Goal: Task Accomplishment & Management: Use online tool/utility

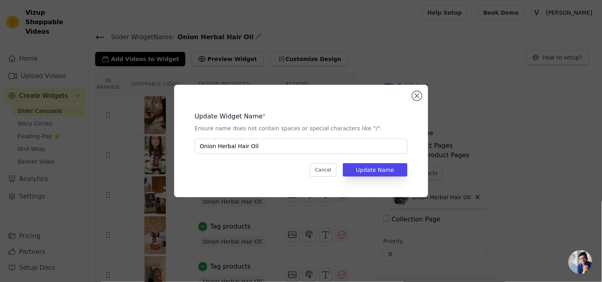
click at [136, 38] on div "Update Widget Name * Ensure name does not contain spaces or special characters …" at bounding box center [301, 141] width 602 height 282
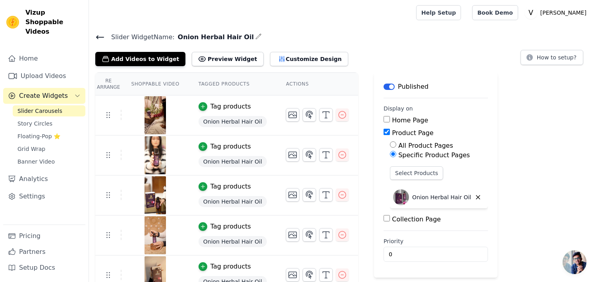
click at [97, 38] on icon at bounding box center [99, 37] width 7 height 3
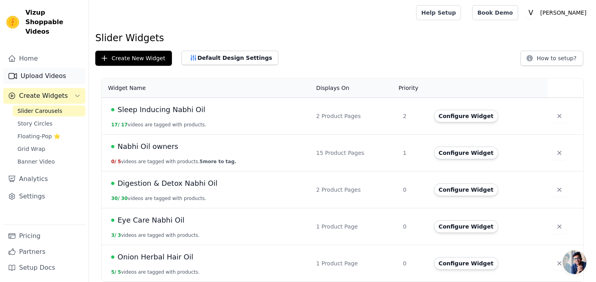
click at [55, 68] on link "Upload Videos" at bounding box center [44, 76] width 82 height 16
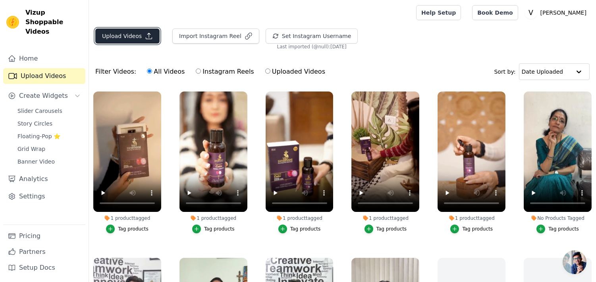
click at [127, 40] on button "Upload Videos" at bounding box center [127, 36] width 64 height 15
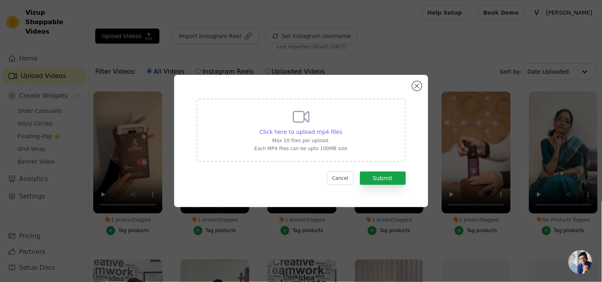
click at [306, 131] on span "Click here to upload mp4 files" at bounding box center [300, 132] width 83 height 6
click at [342, 128] on input "Click here to upload mp4 files Max 10 files per upload. Each MP4 files can be u…" at bounding box center [342, 128] width 0 height 0
type input "C:\fakepath\kesh kavach 2.mp4"
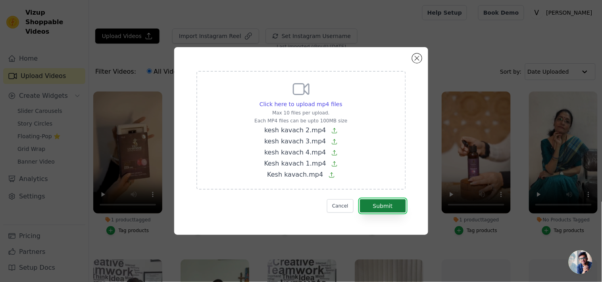
click at [392, 211] on button "Submit" at bounding box center [383, 206] width 46 height 13
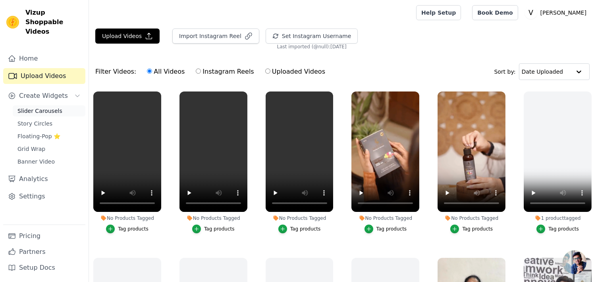
click at [53, 107] on span "Slider Carousels" at bounding box center [39, 111] width 45 height 8
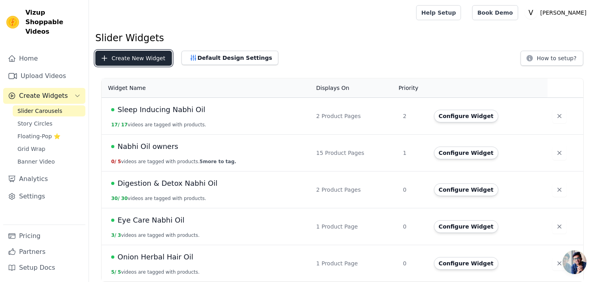
click at [134, 57] on button "Create New Widget" at bounding box center [133, 58] width 77 height 15
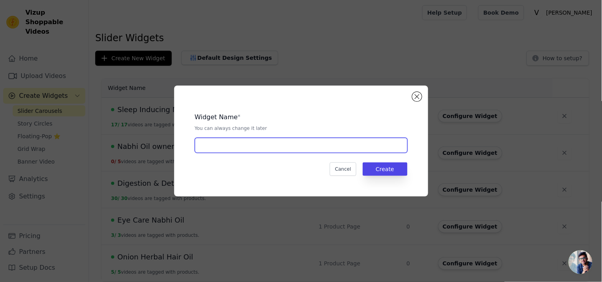
click at [247, 146] on input "text" at bounding box center [301, 145] width 213 height 15
type input "Kesh Kavach hair oil"
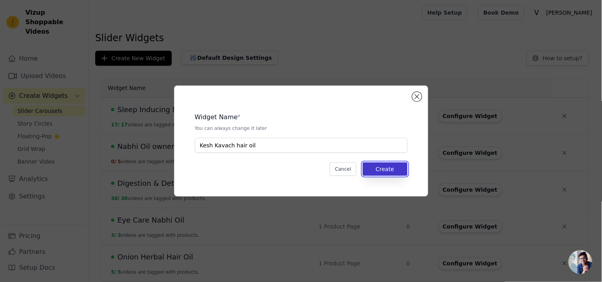
click at [385, 164] on button "Create" at bounding box center [385, 169] width 45 height 13
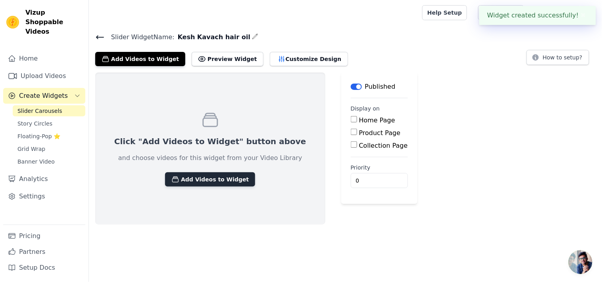
click at [200, 185] on button "Add Videos to Widget" at bounding box center [210, 180] width 90 height 14
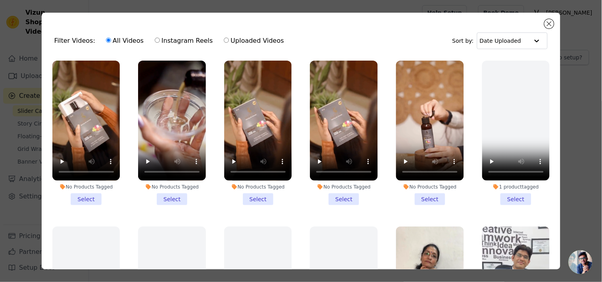
click at [87, 200] on li "No Products Tagged Select" at bounding box center [86, 133] width 68 height 145
click at [0, 0] on input "No Products Tagged Select" at bounding box center [0, 0] width 0 height 0
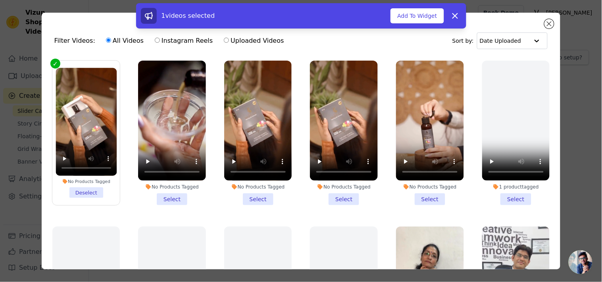
click at [167, 192] on li "No Products Tagged Select" at bounding box center [172, 133] width 68 height 145
click at [0, 0] on input "No Products Tagged Select" at bounding box center [0, 0] width 0 height 0
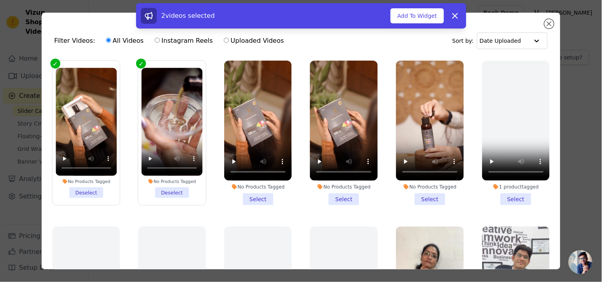
click at [248, 190] on li "No Products Tagged Select" at bounding box center [258, 133] width 68 height 145
click at [0, 0] on input "No Products Tagged Select" at bounding box center [0, 0] width 0 height 0
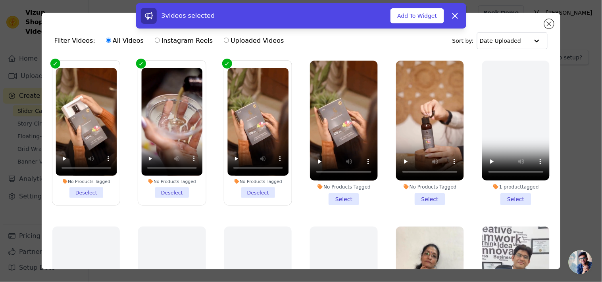
click at [326, 195] on li "No Products Tagged Select" at bounding box center [344, 133] width 68 height 145
click at [0, 0] on input "No Products Tagged Select" at bounding box center [0, 0] width 0 height 0
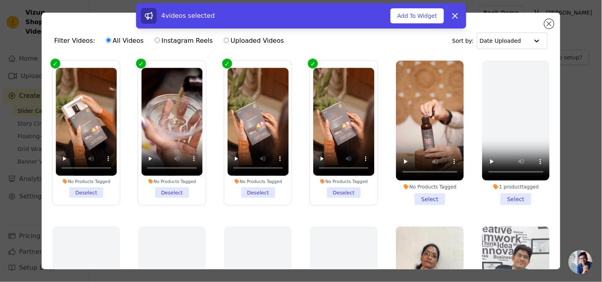
click at [425, 195] on li "No Products Tagged Select" at bounding box center [430, 133] width 68 height 145
click at [0, 0] on input "No Products Tagged Select" at bounding box center [0, 0] width 0 height 0
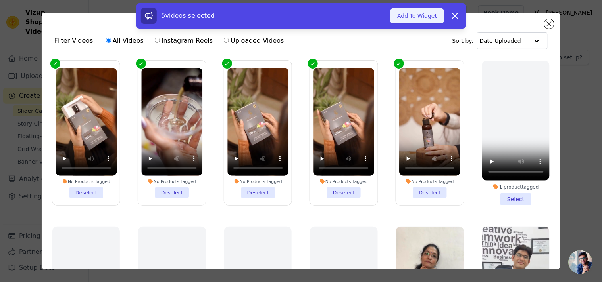
click at [425, 16] on button "Add To Widget" at bounding box center [416, 15] width 53 height 15
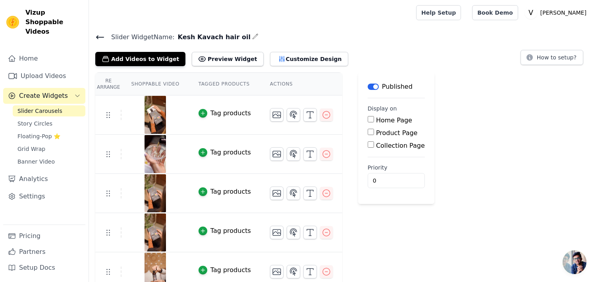
click at [367, 134] on div "Product Page" at bounding box center [395, 134] width 57 height 10
click at [367, 133] on input "Product Page" at bounding box center [370, 132] width 6 height 6
checkbox input "true"
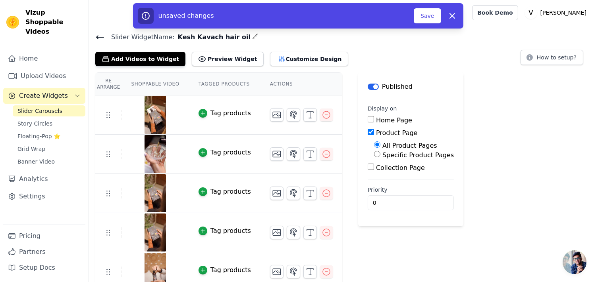
click at [374, 158] on div "Specific Product Pages" at bounding box center [414, 156] width 80 height 10
click at [374, 157] on input "Specific Product Pages" at bounding box center [377, 154] width 6 height 6
radio input "true"
click at [375, 179] on button "Select Products" at bounding box center [400, 173] width 53 height 13
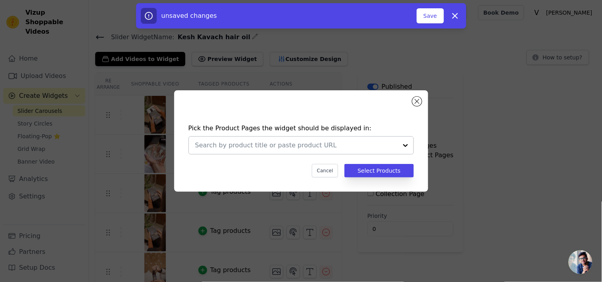
click at [278, 154] on div at bounding box center [296, 145] width 202 height 17
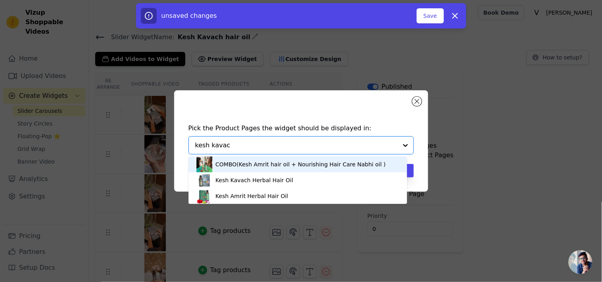
type input "kesh kavach"
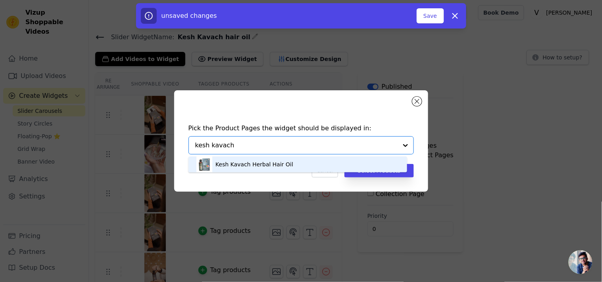
click at [286, 165] on div "Kesh Kavach Herbal Hair Oil" at bounding box center [297, 165] width 203 height 16
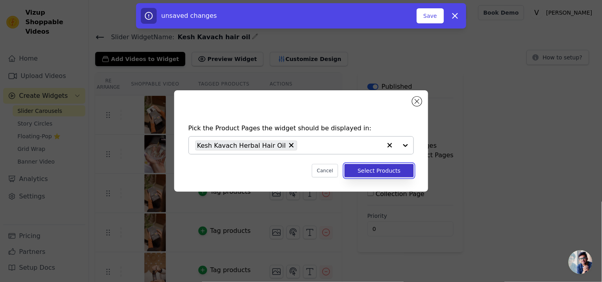
click at [363, 173] on button "Select Products" at bounding box center [378, 170] width 69 height 13
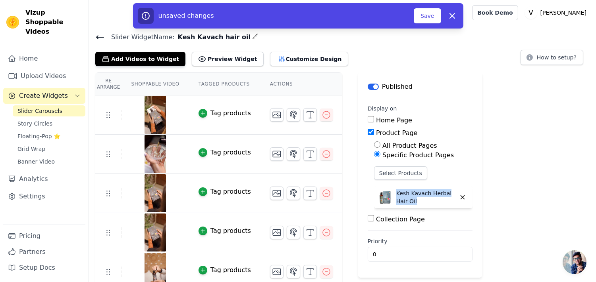
drag, startPoint x: 399, startPoint y: 204, endPoint x: 387, endPoint y: 192, distance: 16.8
click at [387, 192] on div "Select Products Kesh Kavach Herbal Hair Oil" at bounding box center [423, 189] width 98 height 45
copy p "Kesh Kavach Herbal Hair Oil"
click at [214, 114] on div "Tag products" at bounding box center [230, 114] width 40 height 10
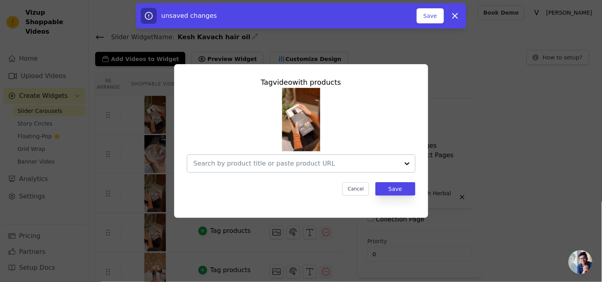
click at [231, 167] on input "text" at bounding box center [297, 164] width 206 height 10
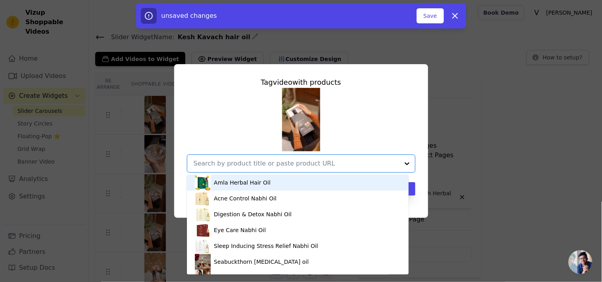
paste input "Kesh Kavach Herbal Hair Oil"
type input "Kesh Kavach Herbal Hair Oil"
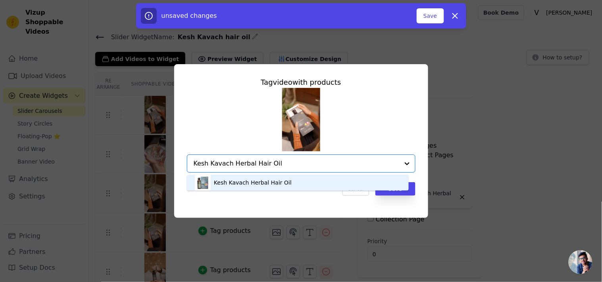
click at [236, 183] on div "Kesh Kavach Herbal Hair Oil" at bounding box center [253, 183] width 78 height 8
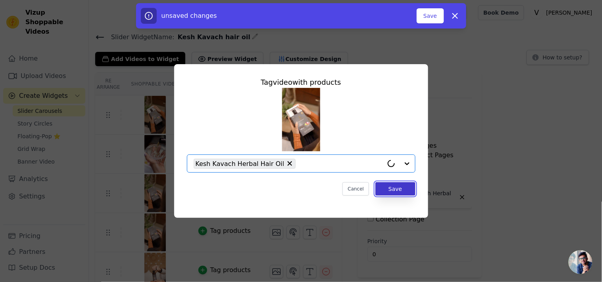
click at [401, 184] on button "Save" at bounding box center [395, 189] width 40 height 13
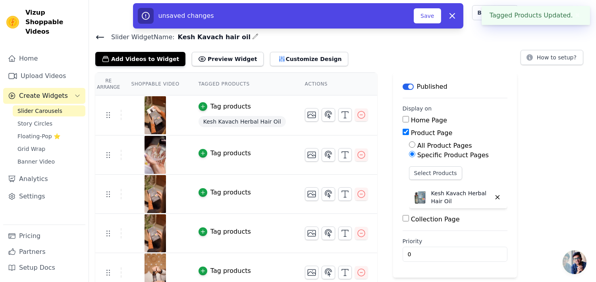
click at [220, 160] on td "Tag products" at bounding box center [242, 155] width 106 height 39
click at [221, 156] on div "Tag products" at bounding box center [230, 154] width 40 height 10
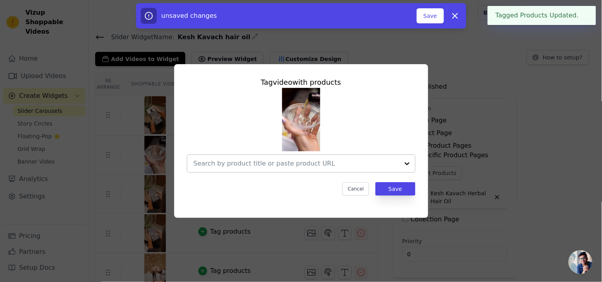
click at [224, 165] on input "text" at bounding box center [297, 164] width 206 height 10
paste input "Kesh Kavach Herbal Hair Oil"
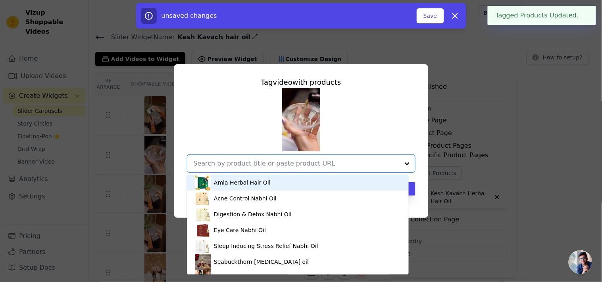
type input "Kesh Kavach Herbal Hair Oil"
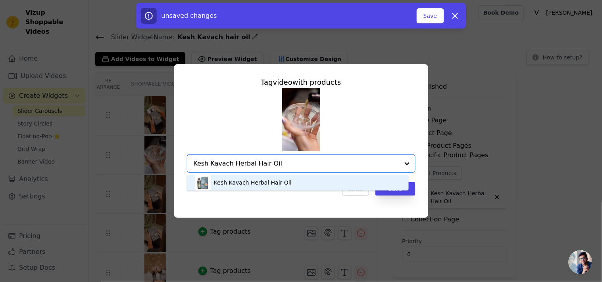
click at [237, 190] on div "Kesh Kavach Herbal Hair Oil" at bounding box center [298, 183] width 206 height 16
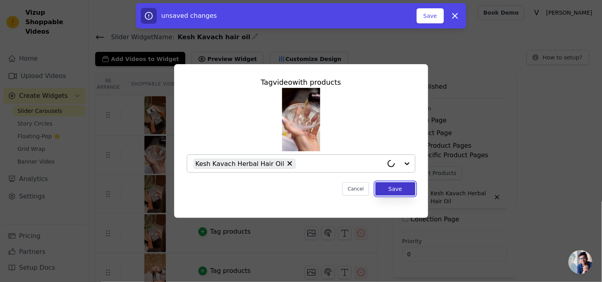
click at [389, 190] on button "Save" at bounding box center [395, 189] width 40 height 13
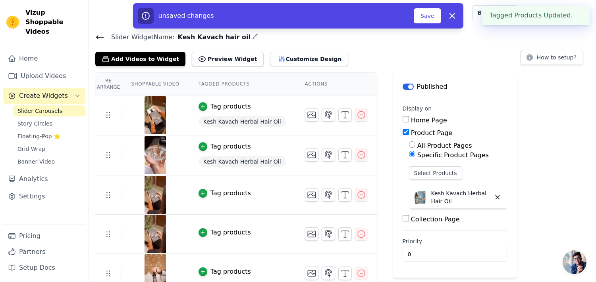
click at [212, 194] on div "Tag products" at bounding box center [230, 194] width 40 height 10
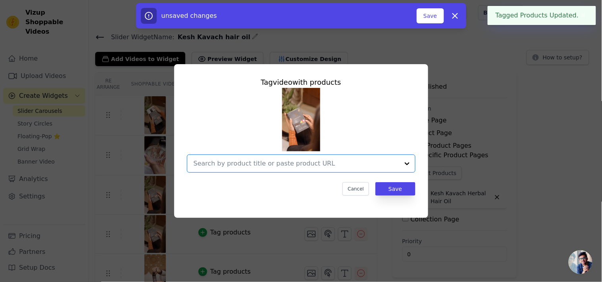
click at [238, 167] on input "text" at bounding box center [297, 164] width 206 height 10
paste input "Kesh Kavach Herbal Hair Oil"
type input "Kesh Kavach Herbal Hair Oil"
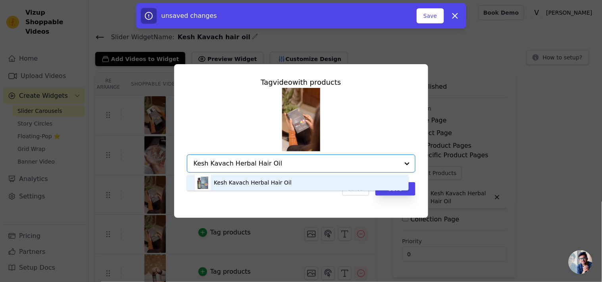
click at [249, 185] on div "Kesh Kavach Herbal Hair Oil" at bounding box center [253, 183] width 78 height 8
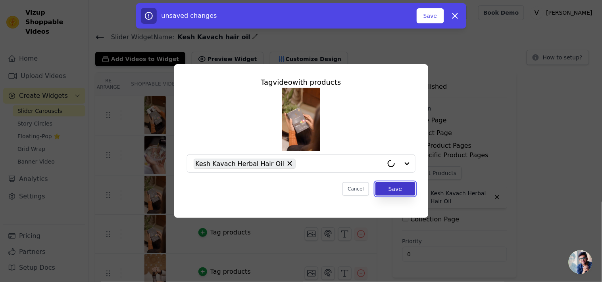
click at [389, 192] on button "Save" at bounding box center [395, 189] width 40 height 13
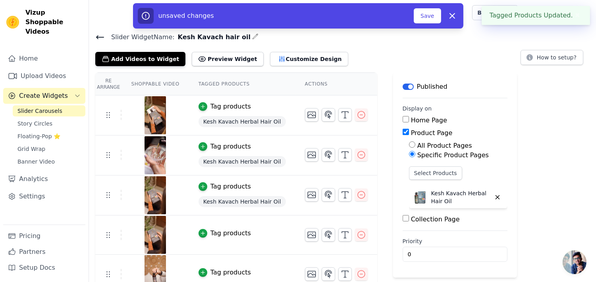
click at [217, 234] on div "Tag products" at bounding box center [230, 234] width 40 height 10
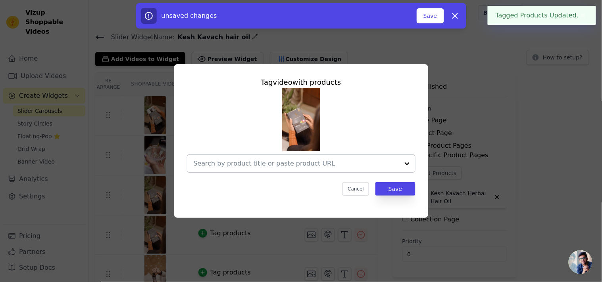
click at [213, 173] on div at bounding box center [301, 164] width 229 height 18
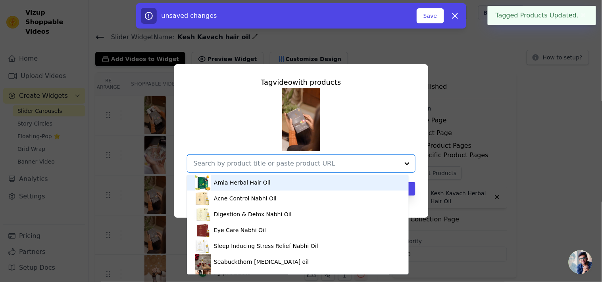
paste input "Kesh Kavach Herbal Hair Oil"
type input "Kesh Kavach Herbal Hair Oil"
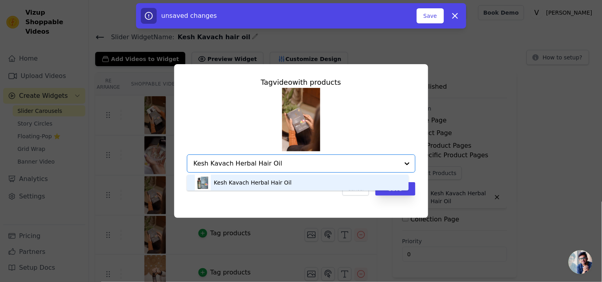
click at [358, 183] on div "Kesh Kavach Herbal Hair Oil" at bounding box center [298, 183] width 206 height 16
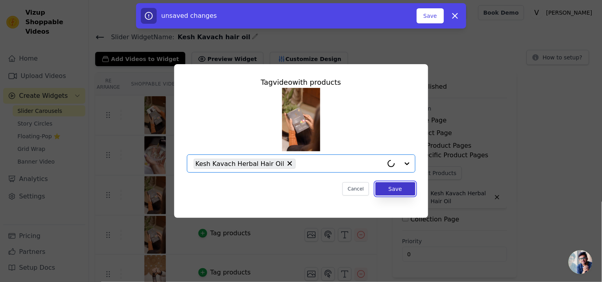
click at [390, 187] on button "Save" at bounding box center [395, 189] width 40 height 13
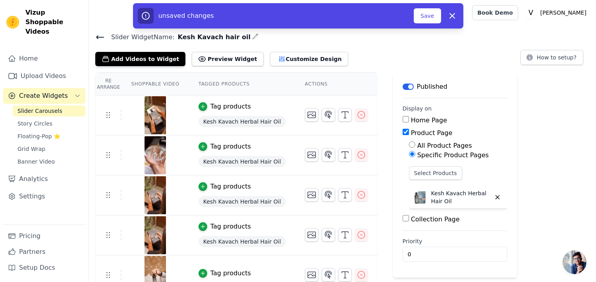
scroll to position [12, 0]
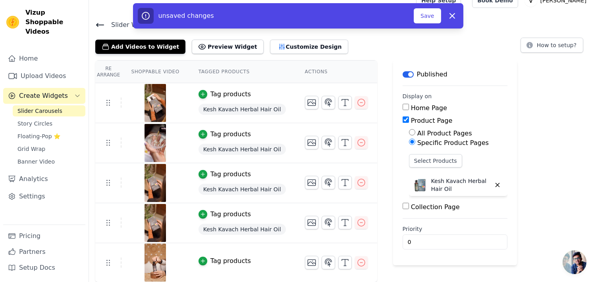
click at [230, 258] on div "Tag products" at bounding box center [230, 262] width 40 height 10
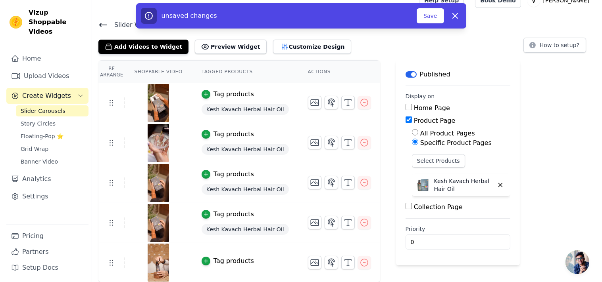
scroll to position [0, 0]
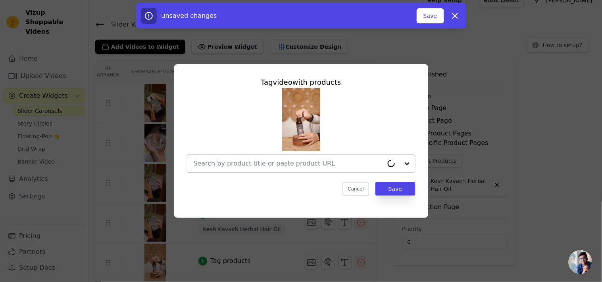
click at [248, 163] on input "text" at bounding box center [289, 164] width 190 height 10
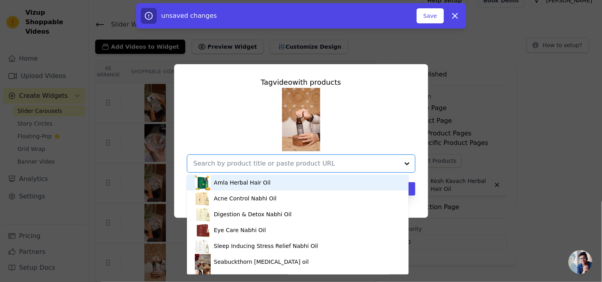
paste input "Kesh Kavach Herbal Hair Oil"
type input "Kesh Kavach Herbal Hair Oil"
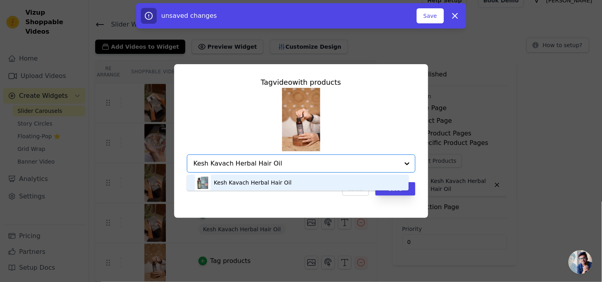
click at [256, 186] on div "Kesh Kavach Herbal Hair Oil" at bounding box center [253, 183] width 78 height 8
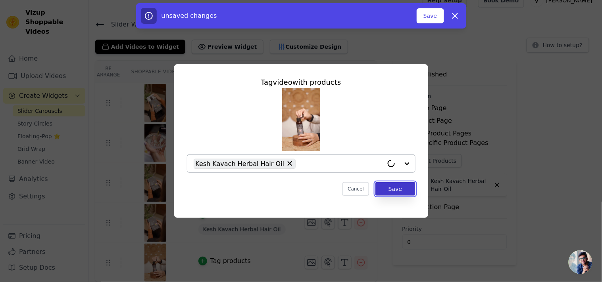
click at [394, 186] on button "Save" at bounding box center [395, 189] width 40 height 13
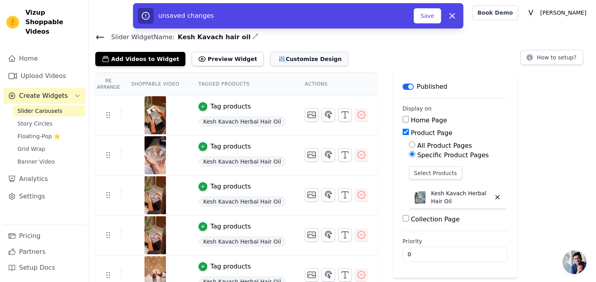
click at [284, 64] on button "Customize Design" at bounding box center [309, 59] width 78 height 14
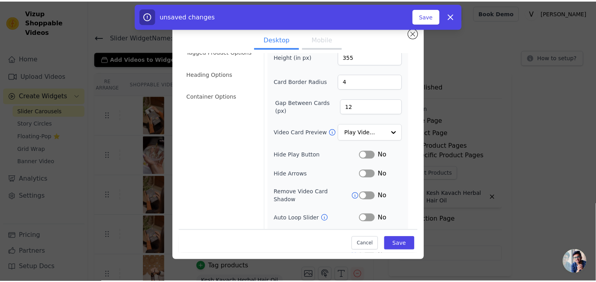
scroll to position [68, 0]
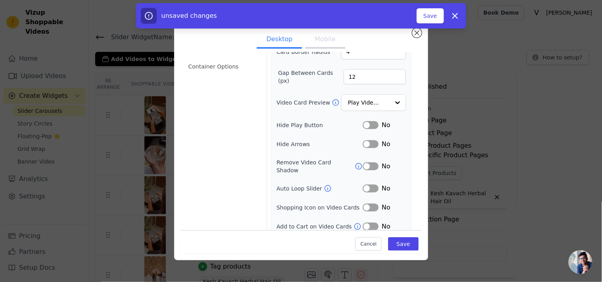
click at [369, 204] on button "Label" at bounding box center [371, 208] width 16 height 8
click at [365, 226] on div "Width (in px) 200 Height (in px) 355 Card Border Radius 4 Gap Between Cards (px…" at bounding box center [341, 113] width 142 height 243
click at [366, 223] on button "Label" at bounding box center [371, 227] width 16 height 8
click at [398, 242] on button "Save" at bounding box center [403, 244] width 30 height 13
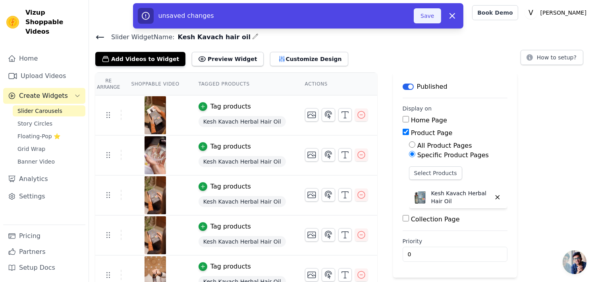
click at [426, 21] on button "Save" at bounding box center [426, 15] width 27 height 15
